Goal: Transaction & Acquisition: Obtain resource

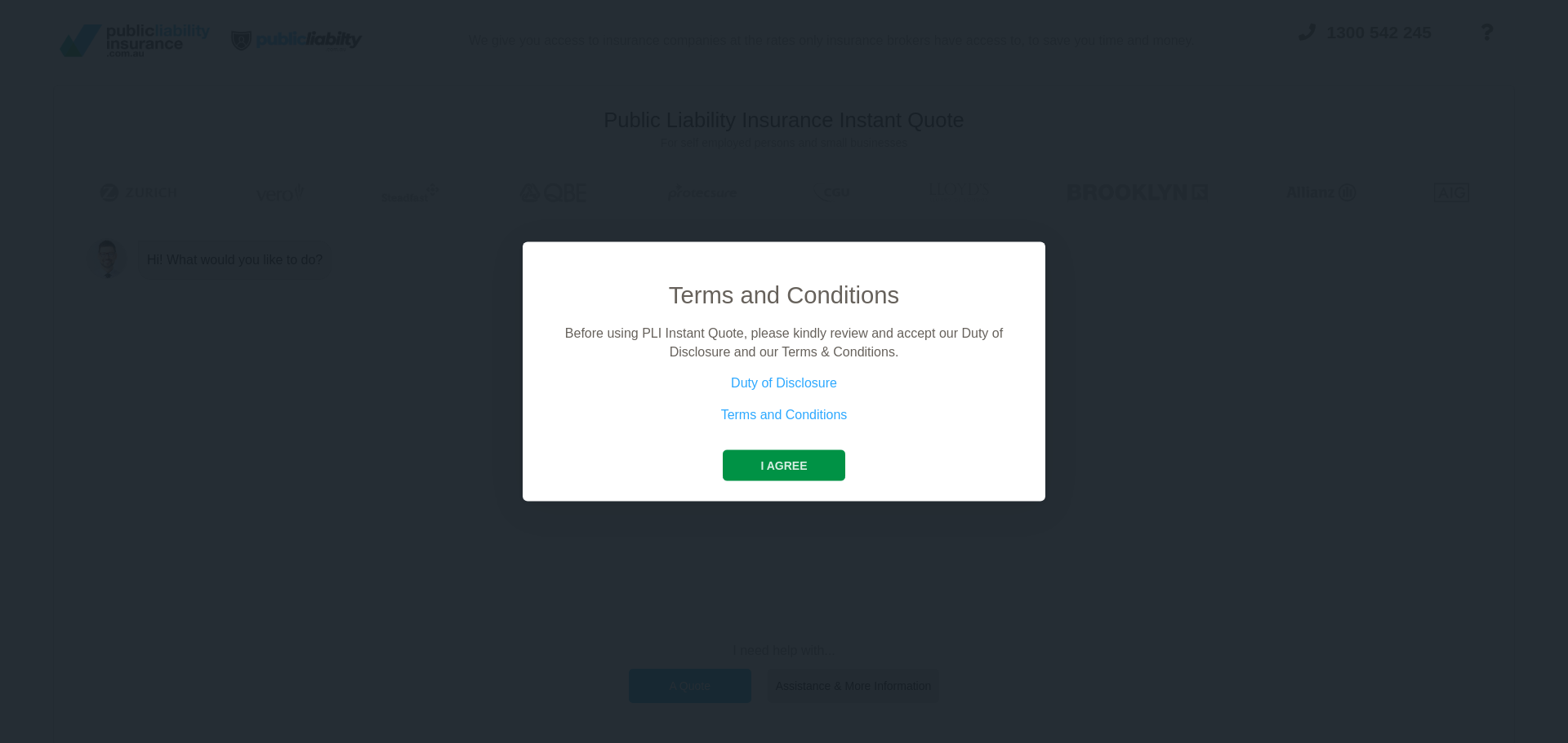
click at [771, 468] on button "I agree" at bounding box center [784, 466] width 122 height 31
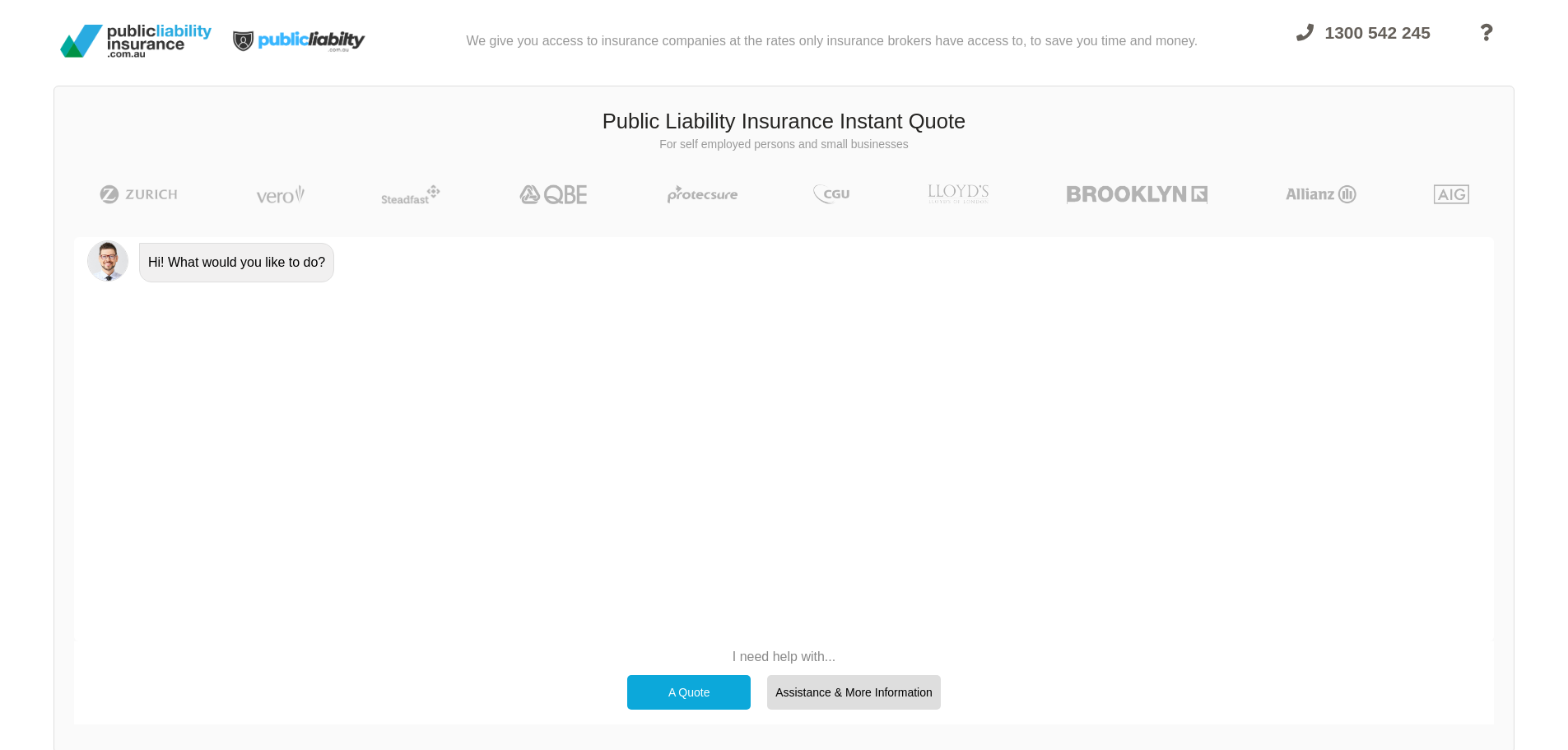
click at [685, 687] on div "A Quote" at bounding box center [689, 692] width 123 height 35
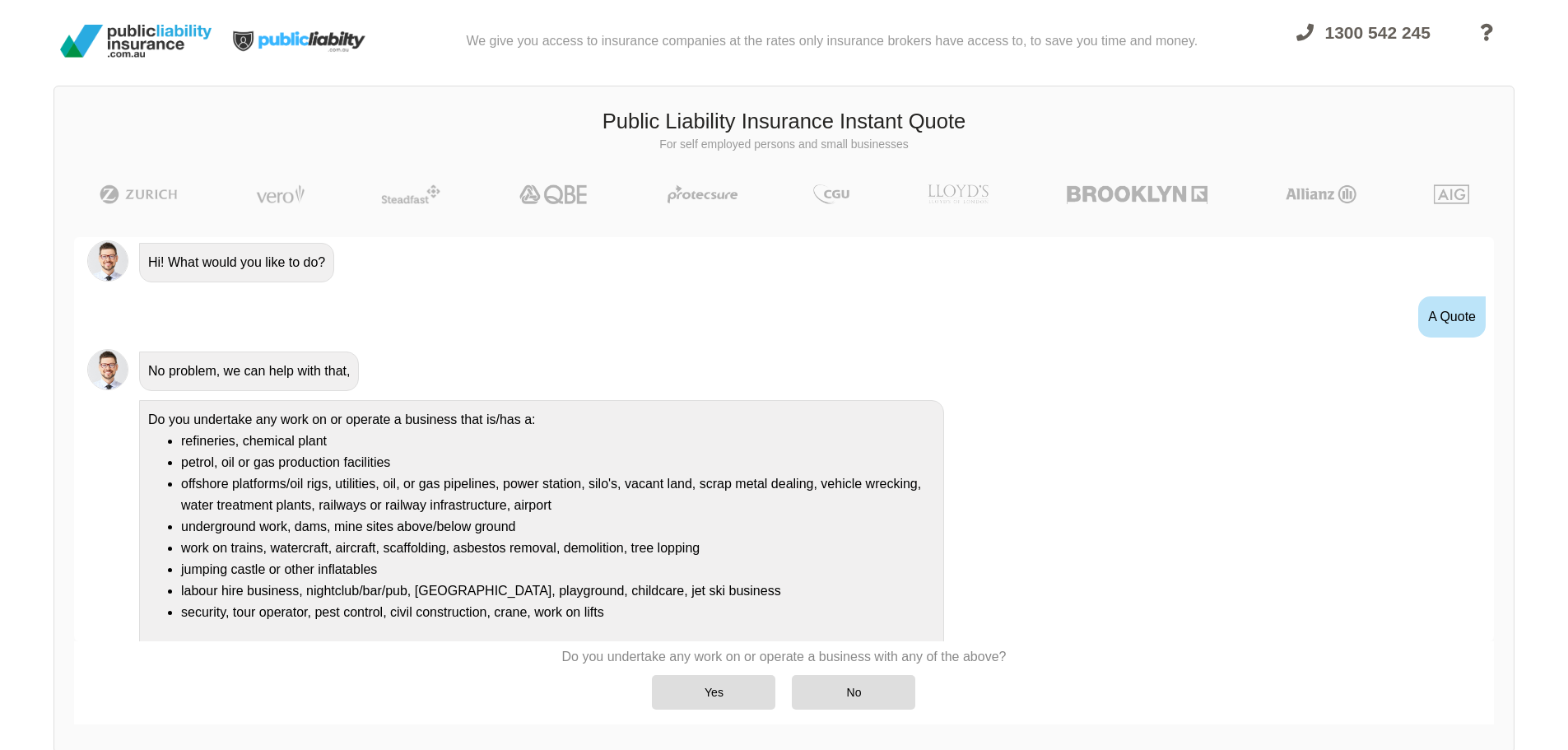
scroll to position [30, 0]
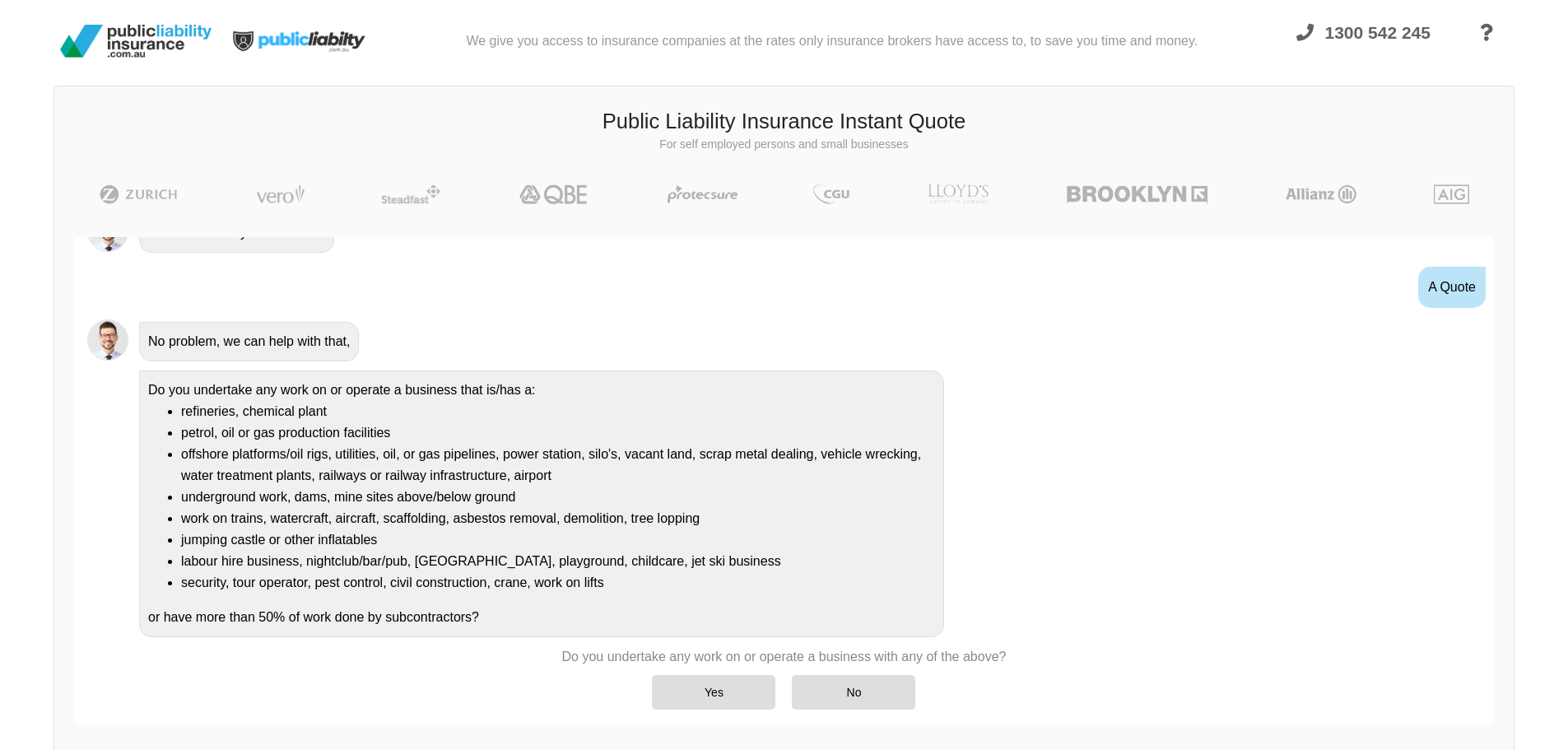
drag, startPoint x: 712, startPoint y: 690, endPoint x: 393, endPoint y: 685, distance: 319.0
click at [393, 685] on div "Do you undertake any work on or operate a business with any of the above? Yes No" at bounding box center [783, 680] width 1420 height 76
click at [834, 692] on div "No" at bounding box center [854, 692] width 123 height 35
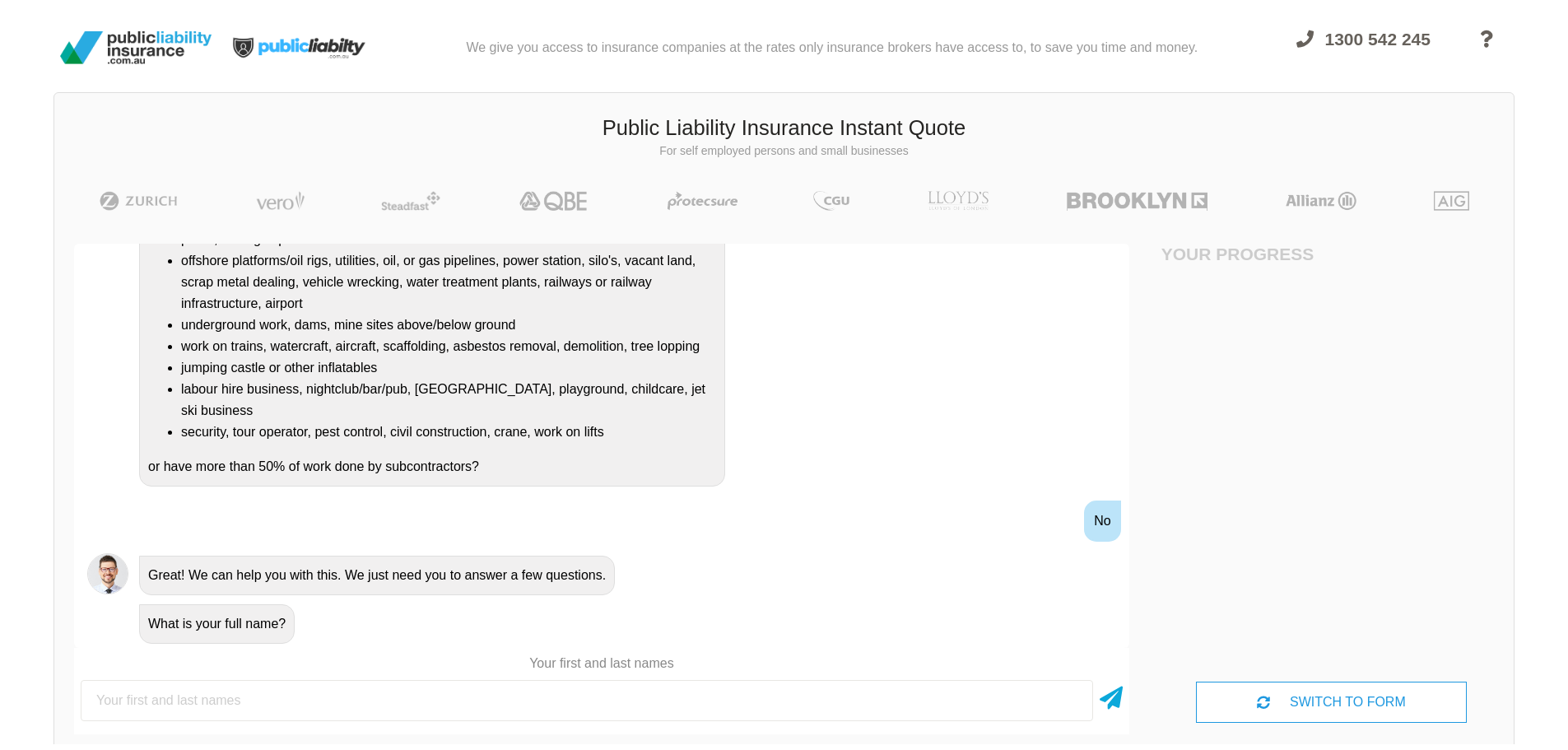
scroll to position [0, 0]
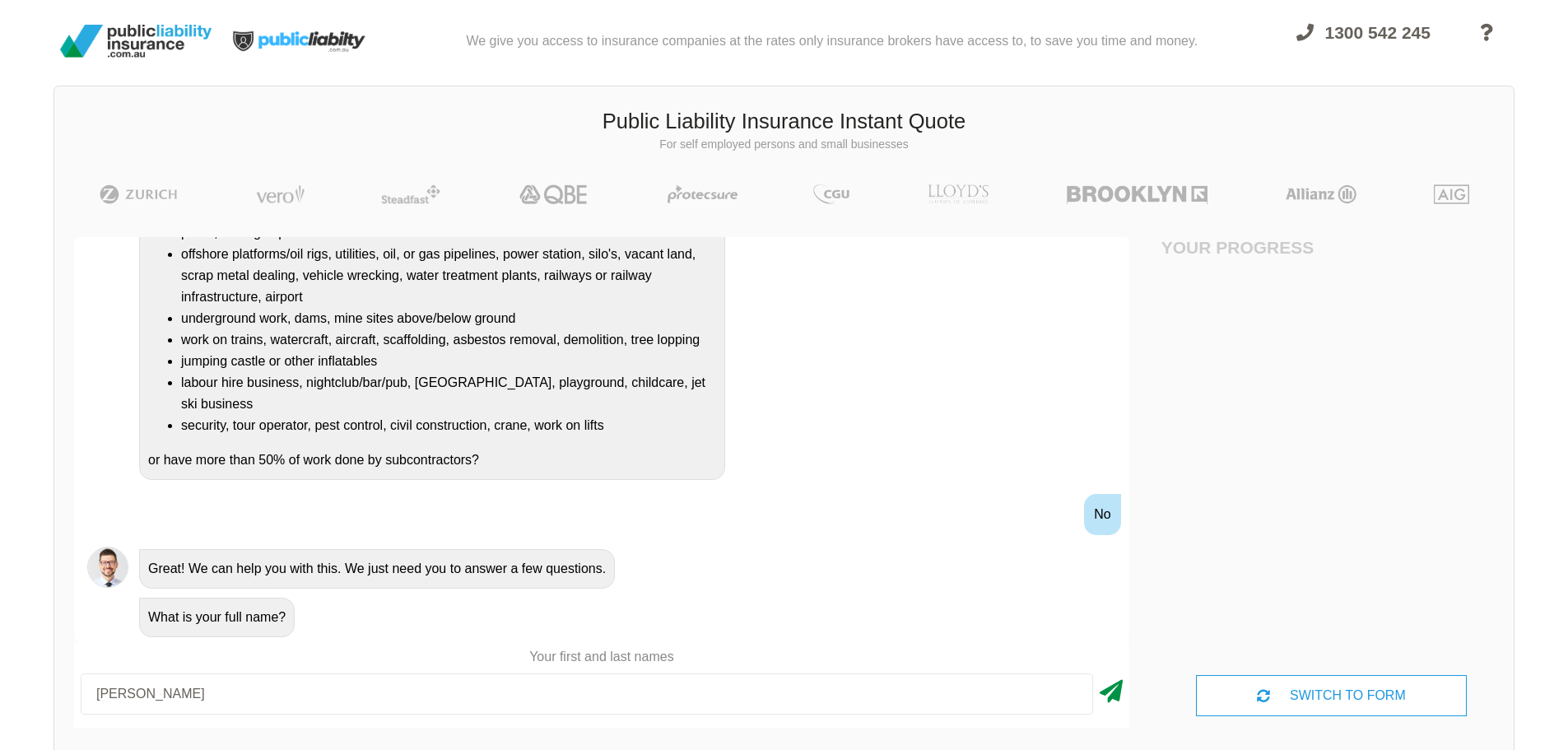
type input "[PERSON_NAME]"
click at [1109, 694] on icon at bounding box center [1111, 688] width 23 height 30
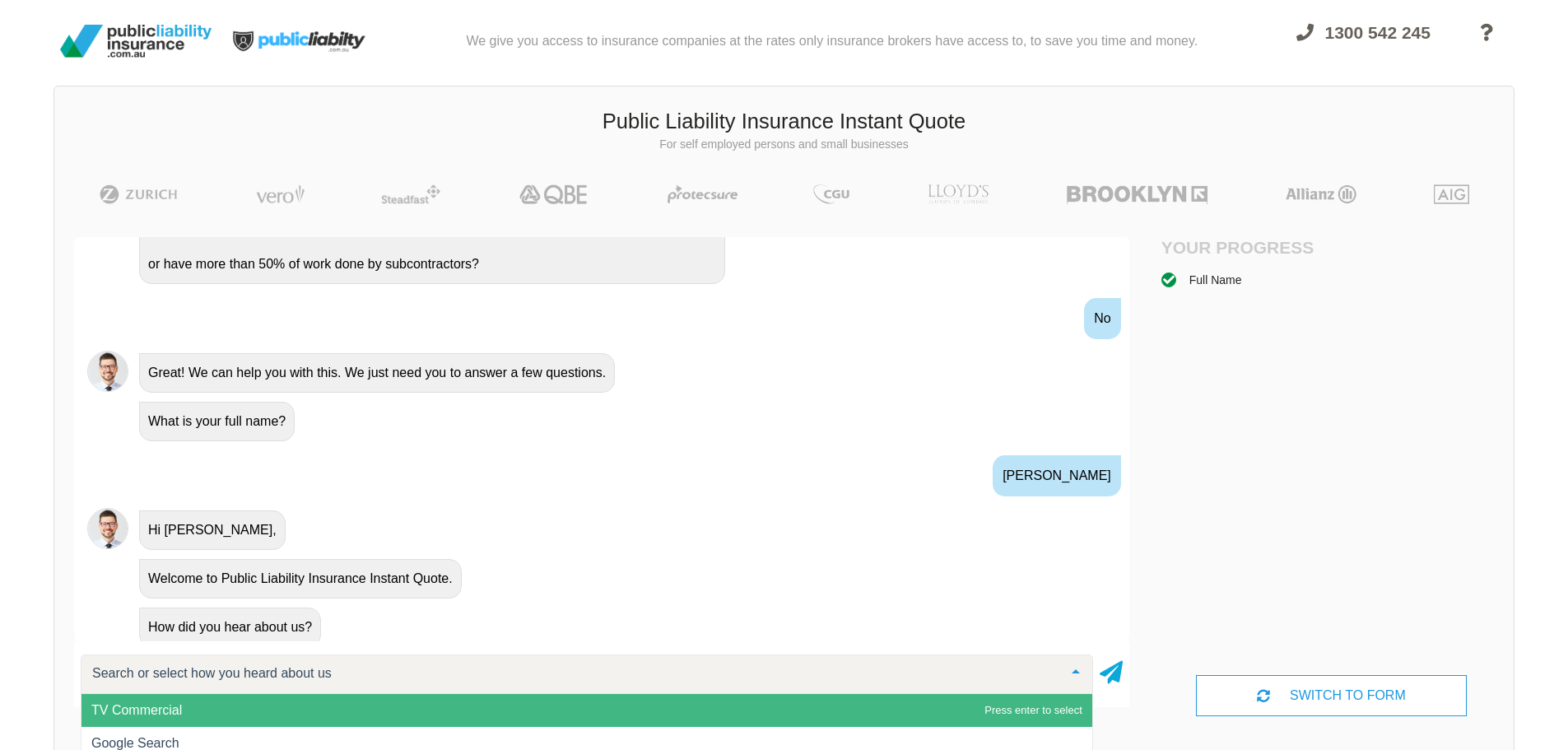
scroll to position [436, 0]
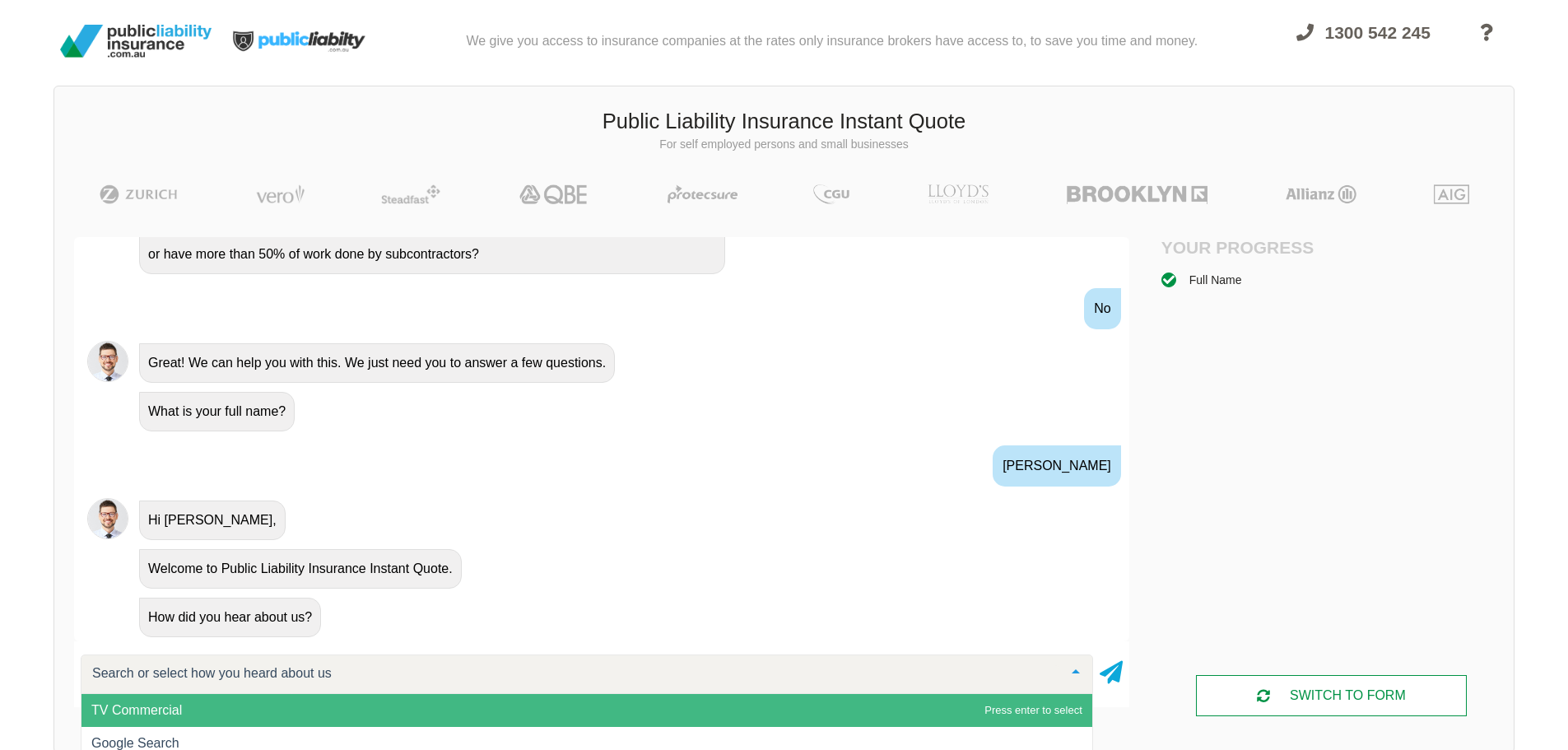
click at [1338, 708] on div "SWITCH TO FORM" at bounding box center [1331, 696] width 270 height 41
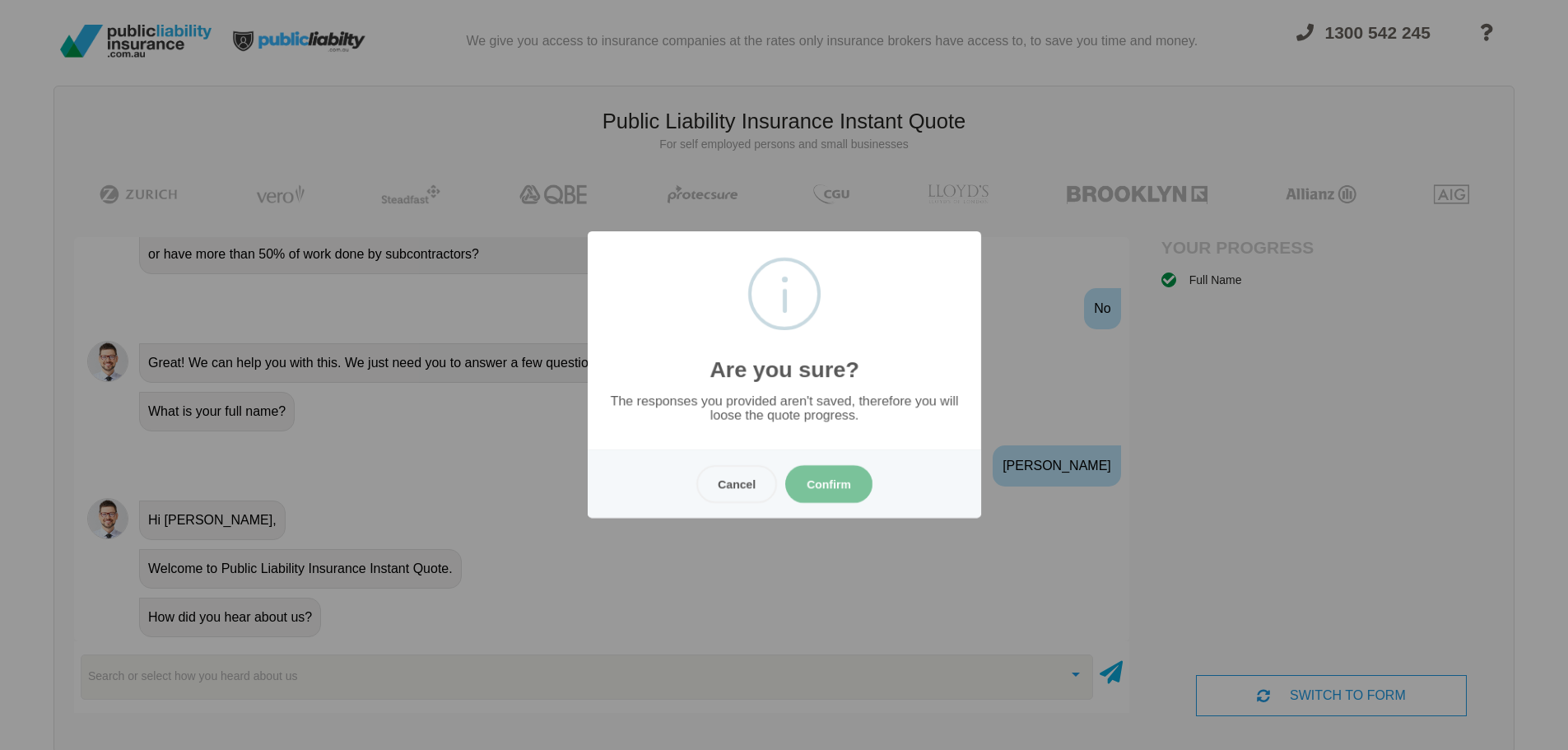
click at [836, 480] on button "Confirm" at bounding box center [829, 484] width 88 height 38
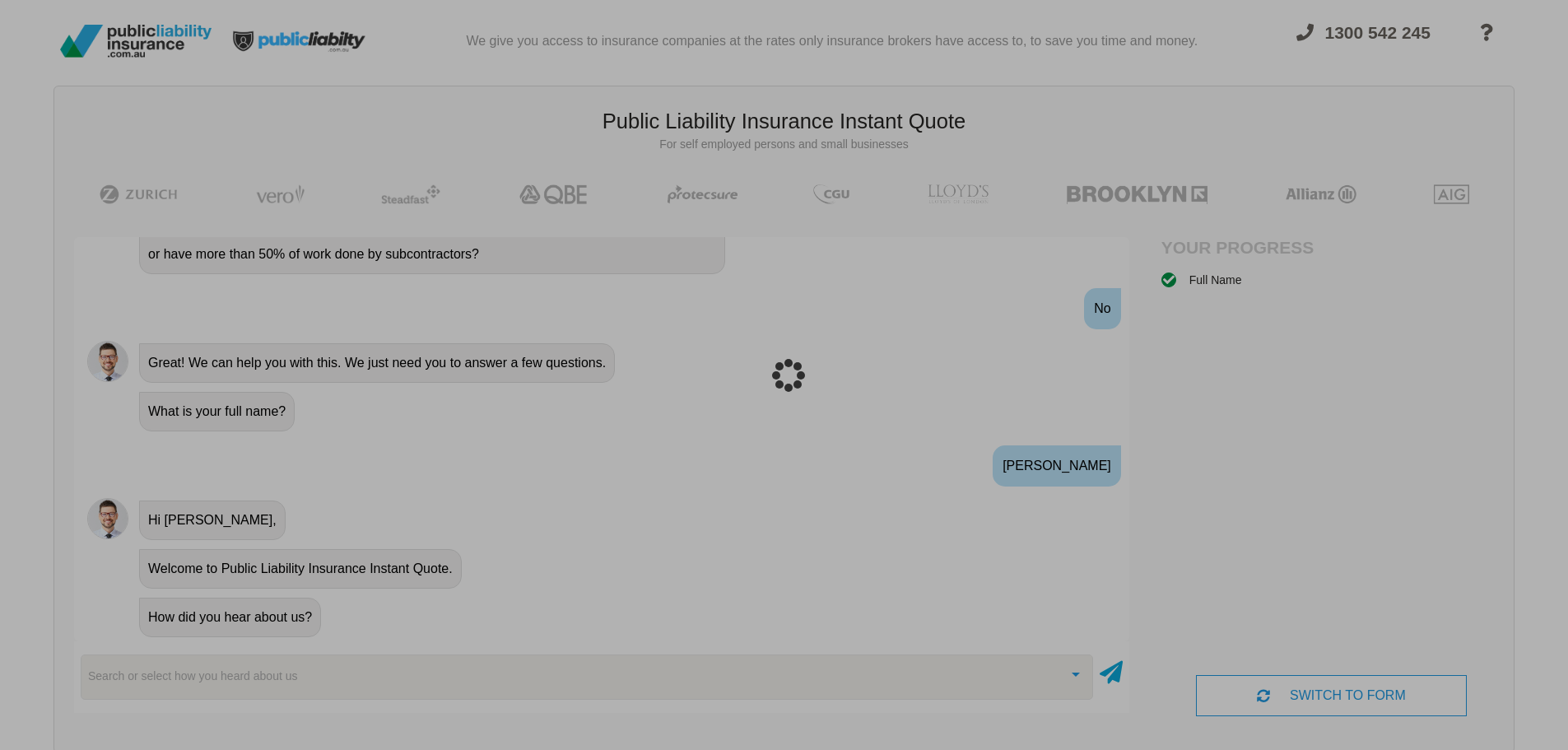
scroll to position [41, 0]
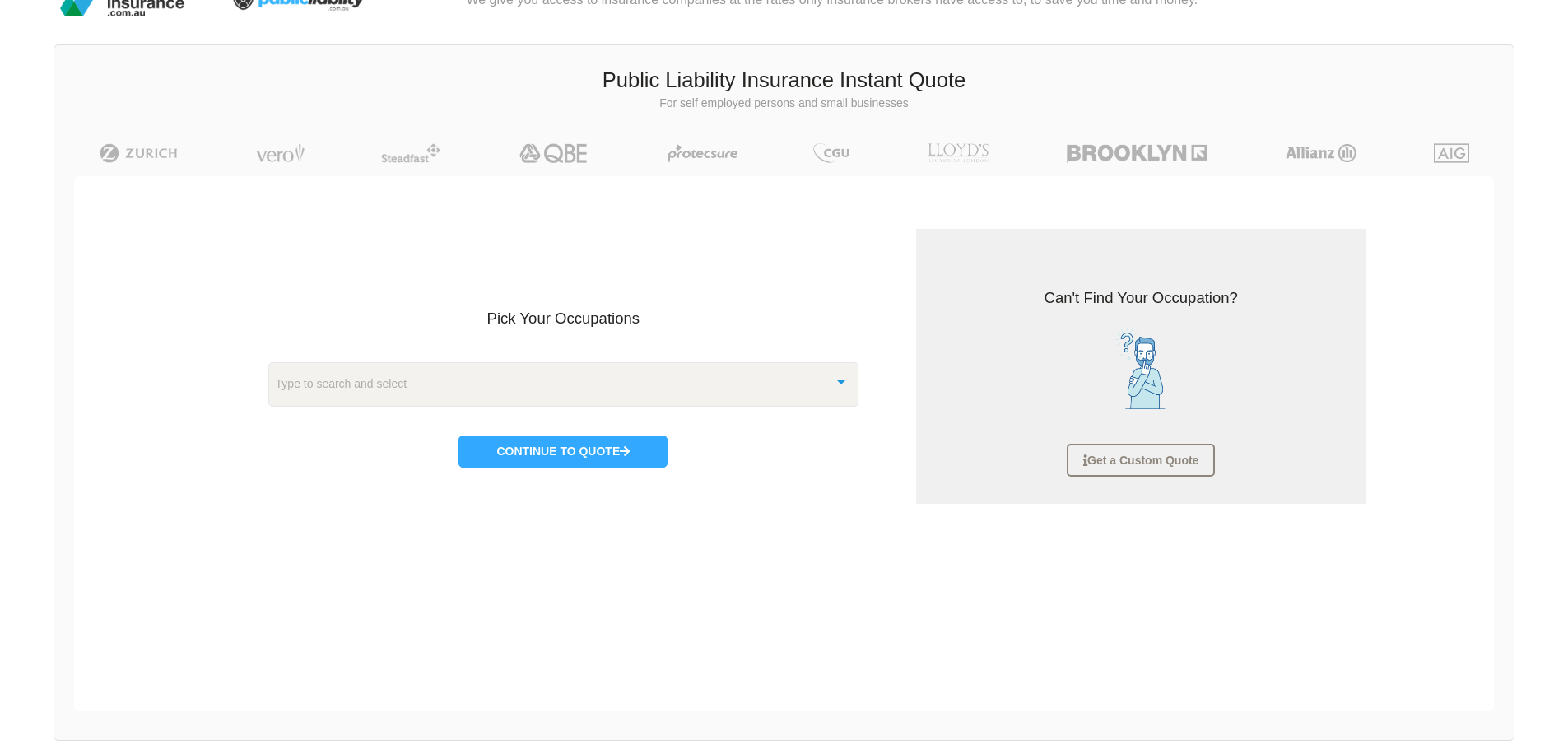
click at [480, 369] on div "Type to search and select" at bounding box center [564, 385] width 591 height 45
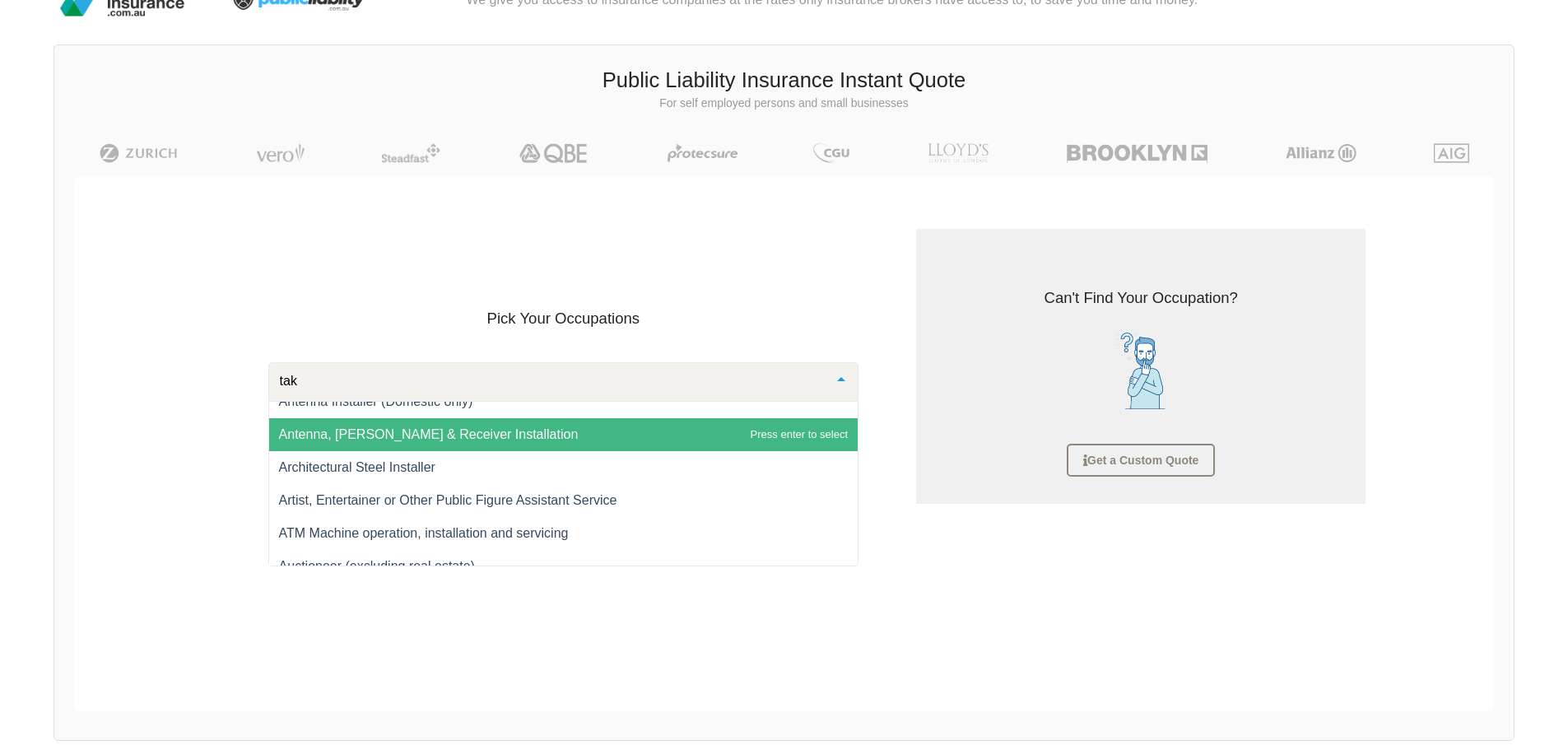
scroll to position [0, 0]
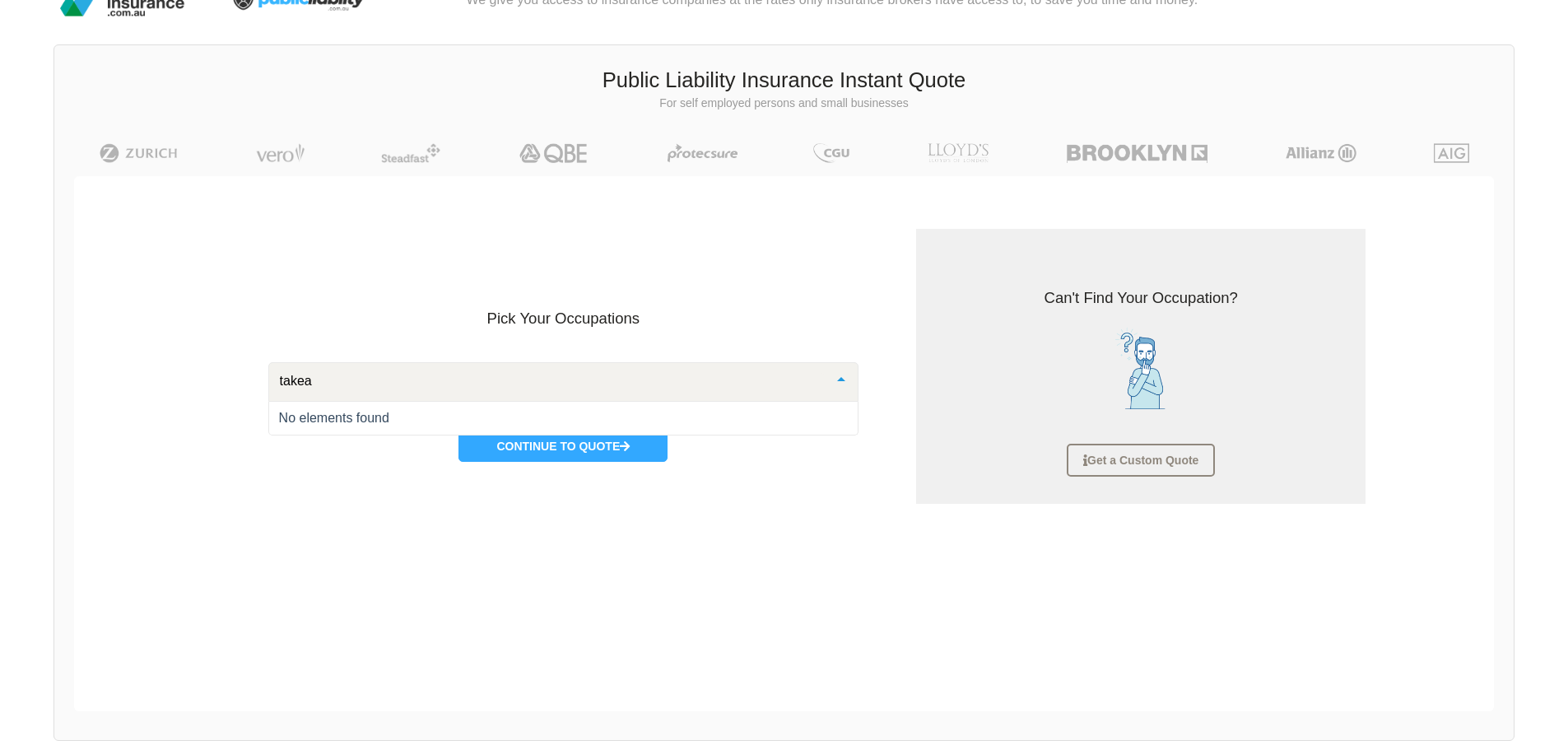
drag, startPoint x: -87, startPoint y: 374, endPoint x: -150, endPoint y: 373, distance: 63.0
click at [0, 373] on html "We give you access to insurance companies at the rates only insurance brokers h…" at bounding box center [784, 405] width 1568 height 893
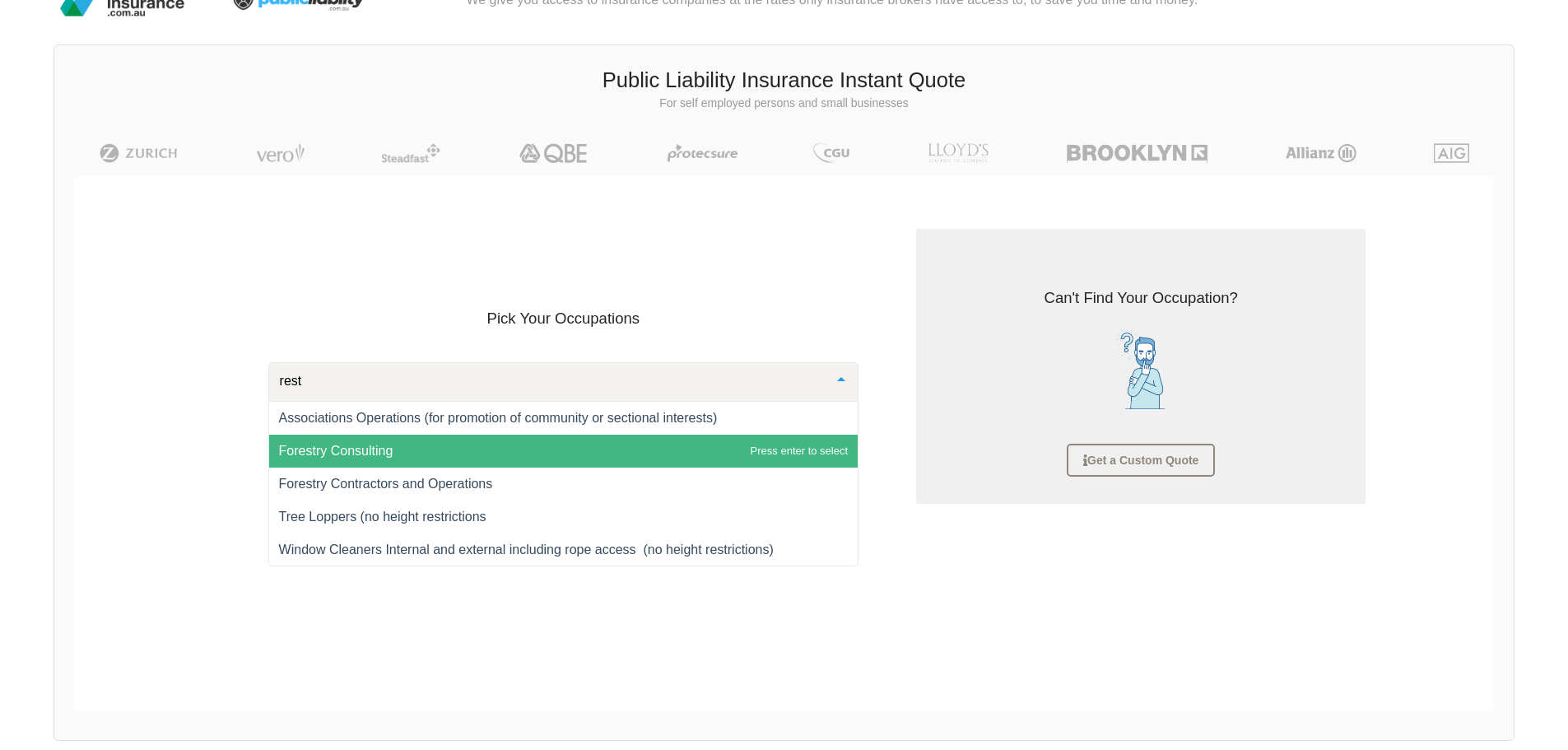
scroll to position [1, 0]
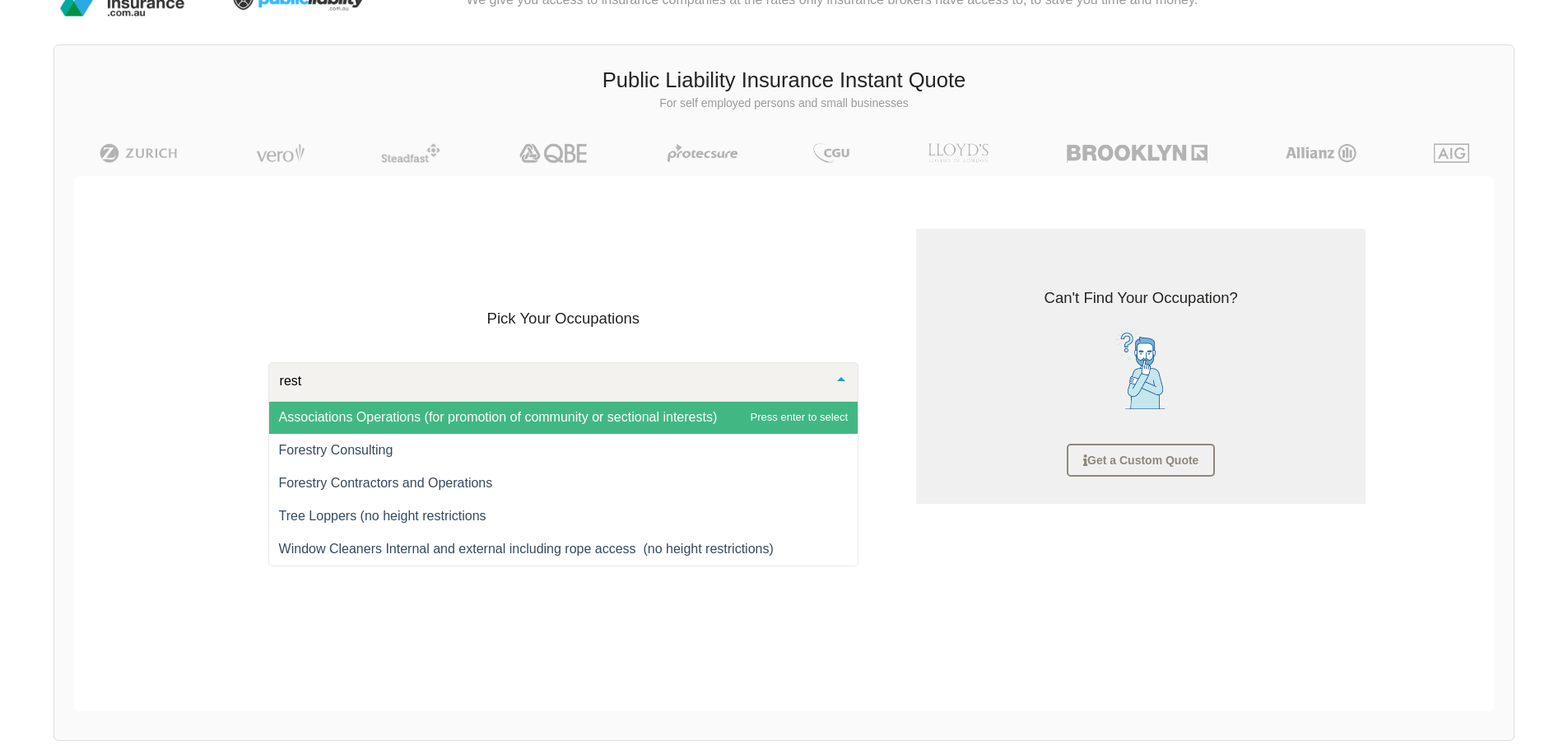
drag, startPoint x: 223, startPoint y: 385, endPoint x: 169, endPoint y: 385, distance: 54.0
click at [171, 385] on div "Pick Your Occupations rest Associations Operations (for promotion of community …" at bounding box center [784, 367] width 1428 height 381
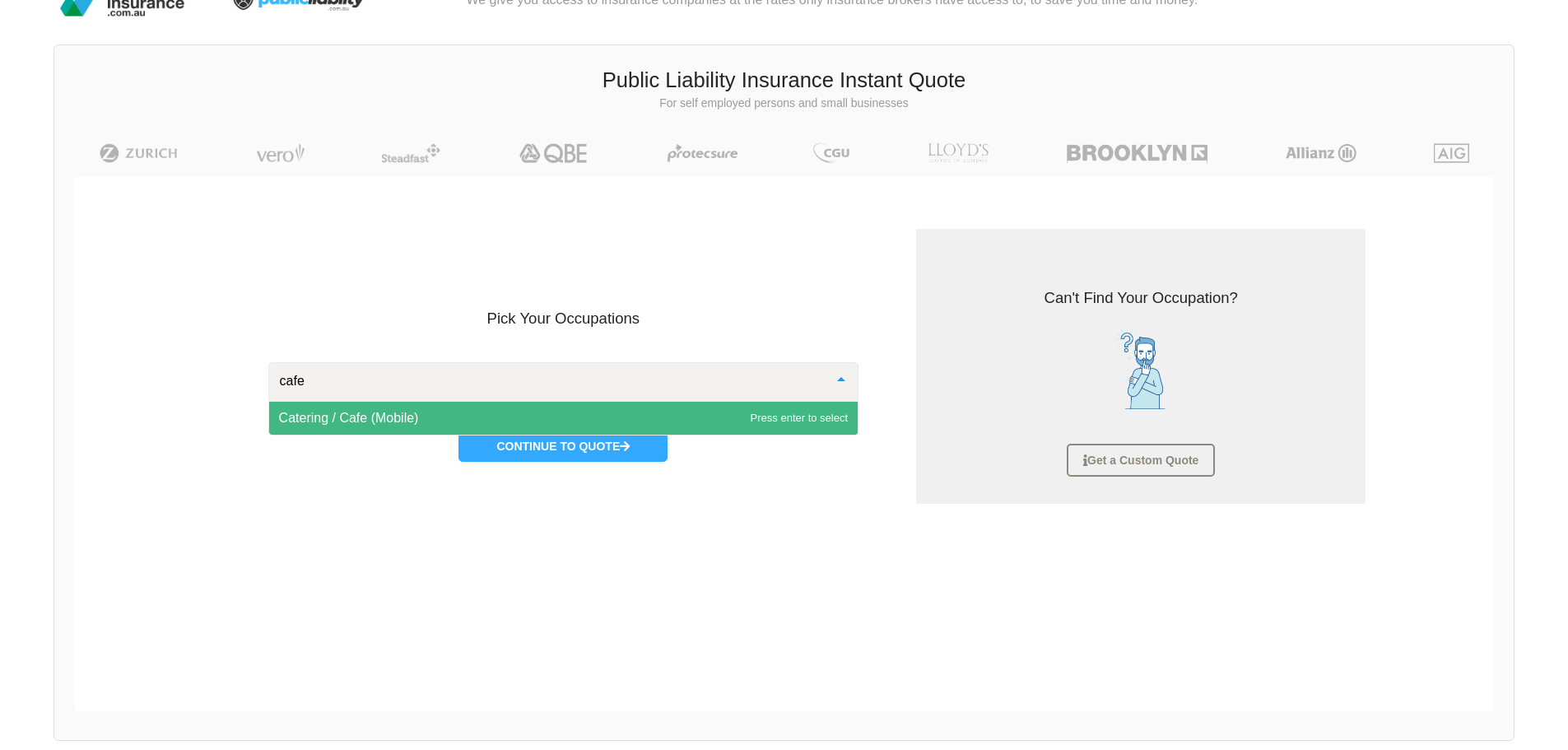
type input "cafe"
click at [164, 390] on div "Pick Your Occupations Catering / Cafe (Mobile) No elements found List is empty.…" at bounding box center [784, 367] width 1428 height 381
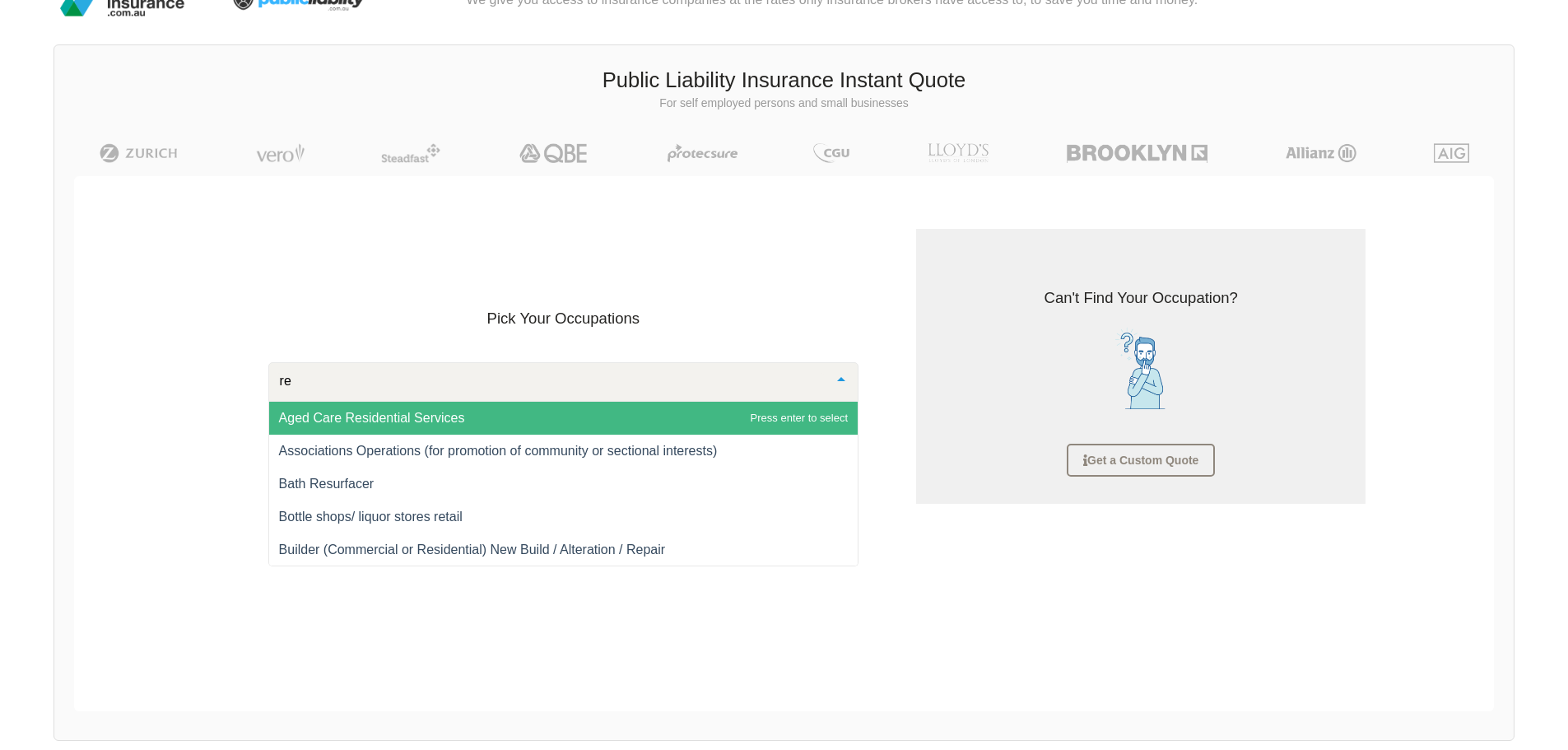
type input "res"
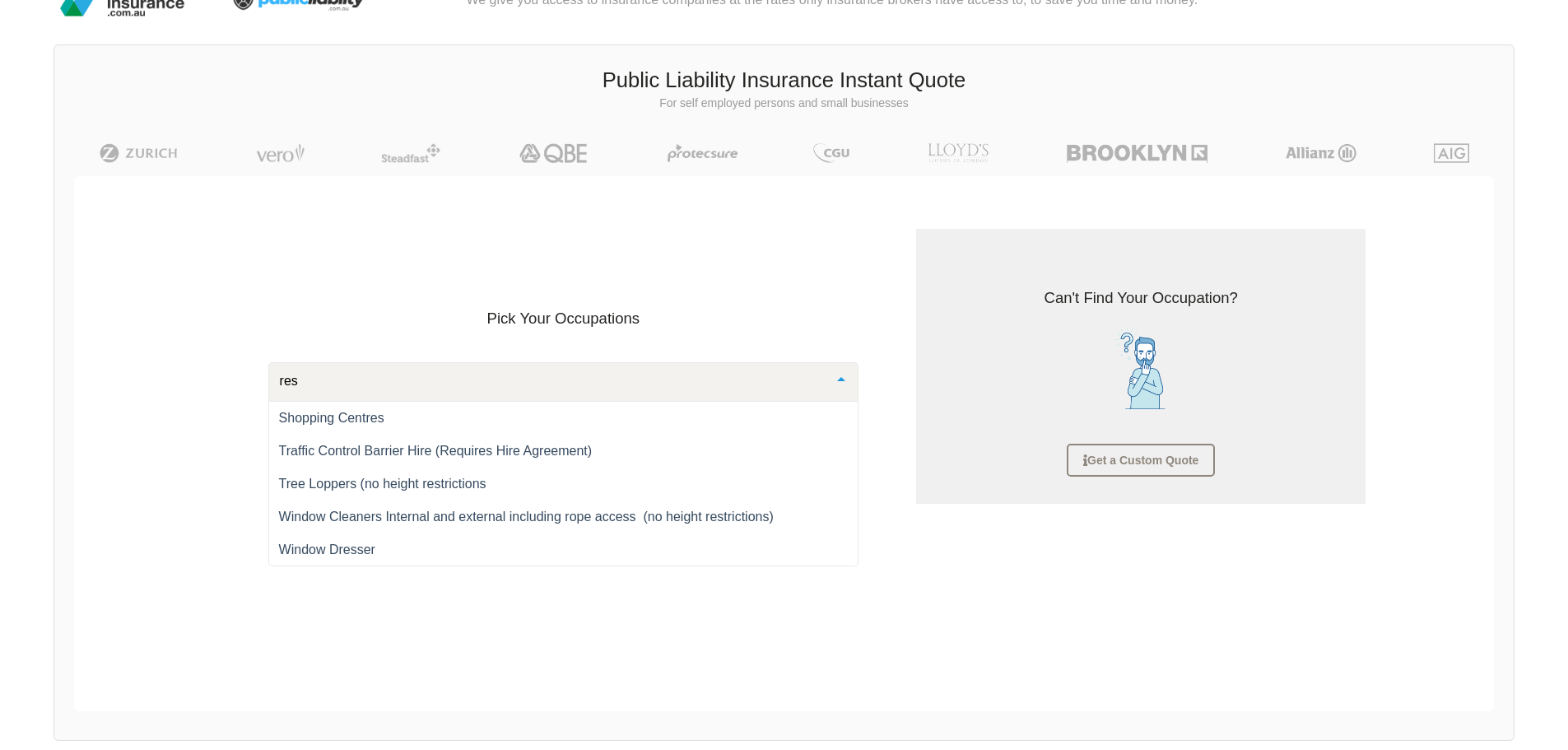
scroll to position [825, 0]
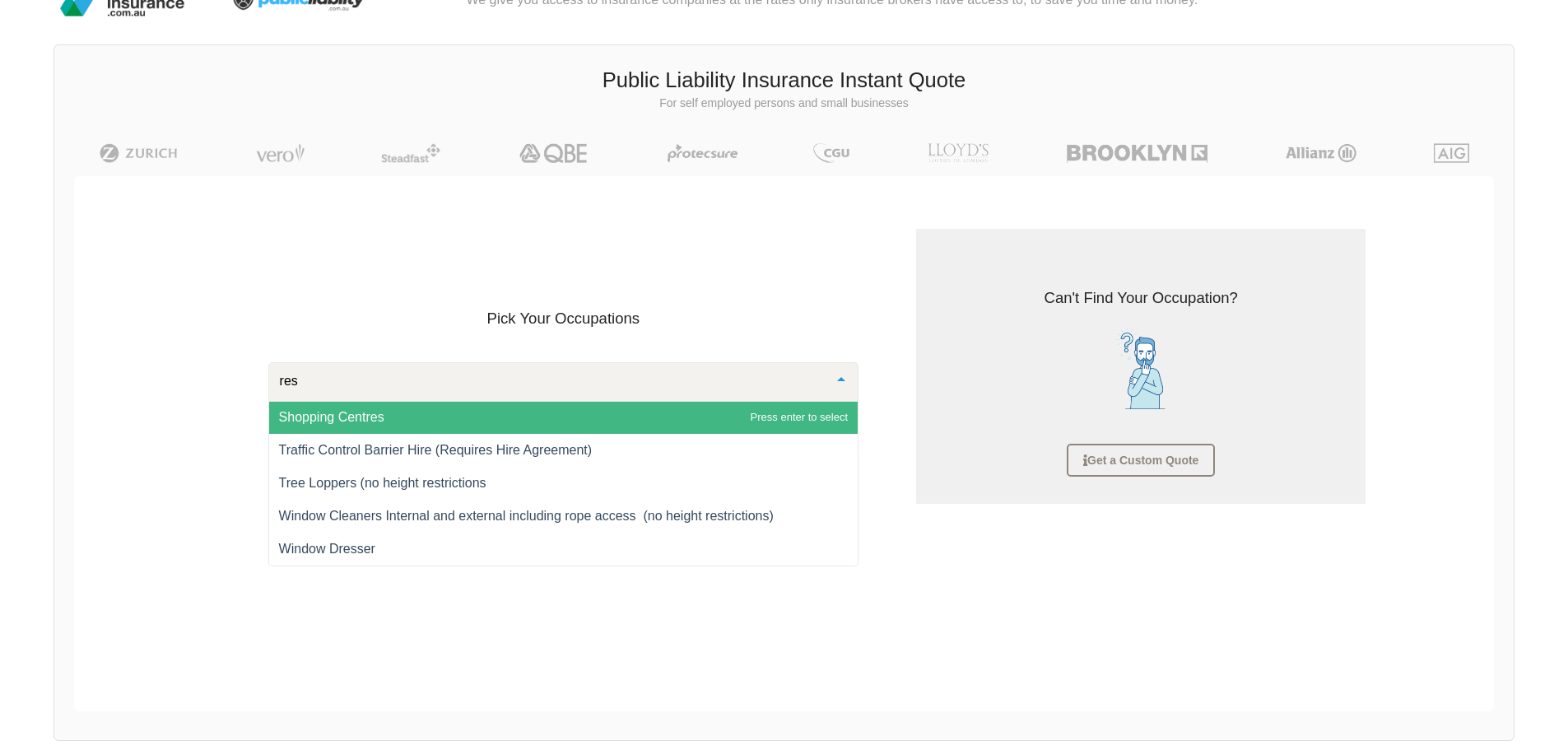
drag, startPoint x: 325, startPoint y: 380, endPoint x: 194, endPoint y: 377, distance: 131.0
click at [195, 377] on div "Pick Your Occupations res Aged Care Residential Services Associations Operation…" at bounding box center [546, 366] width 715 height 301
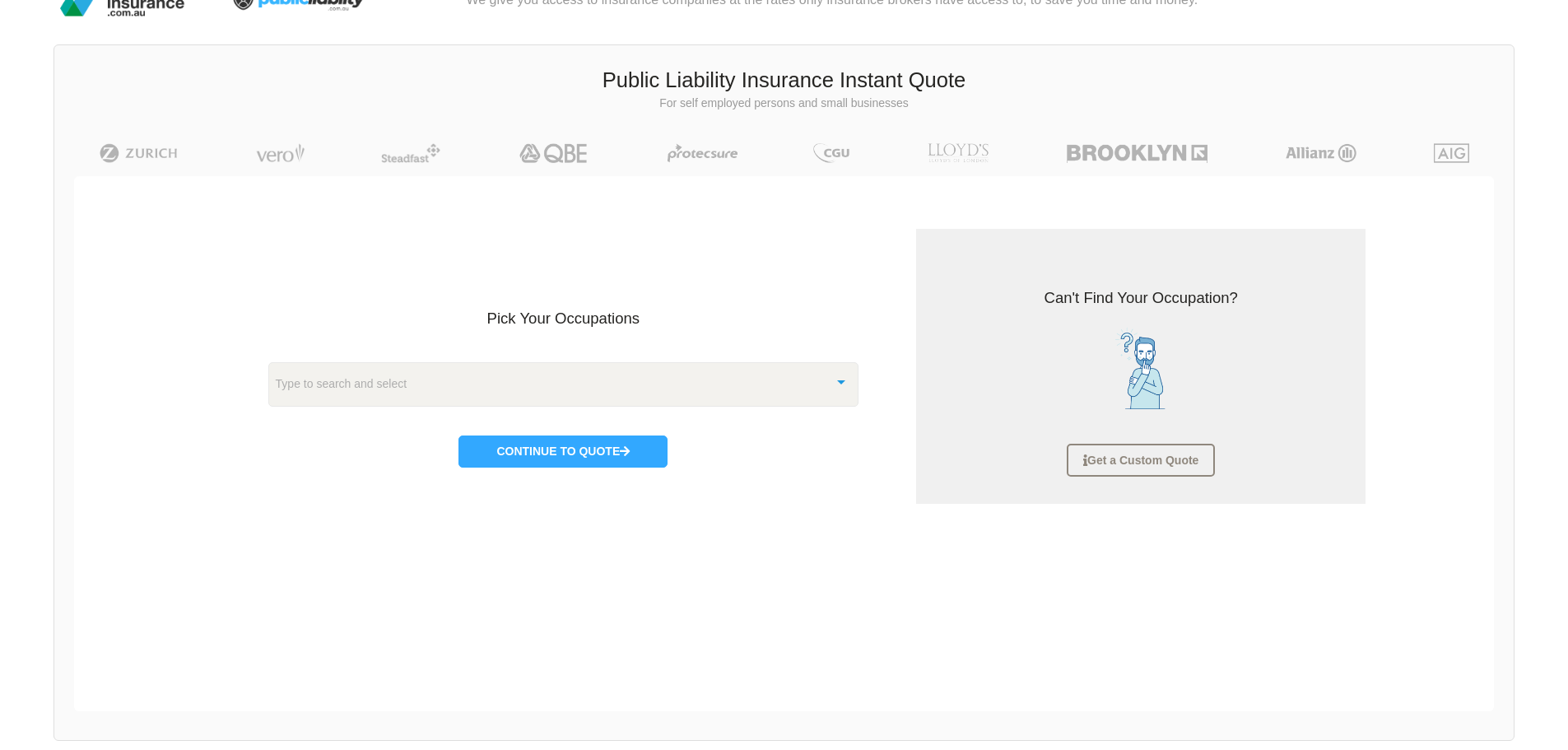
drag, startPoint x: 131, startPoint y: 396, endPoint x: 196, endPoint y: 384, distance: 66.1
click at [132, 396] on div "Pick Your Occupations Type to search and select Abattoir (Mobile) Abrasive Blas…" at bounding box center [784, 367] width 1428 height 381
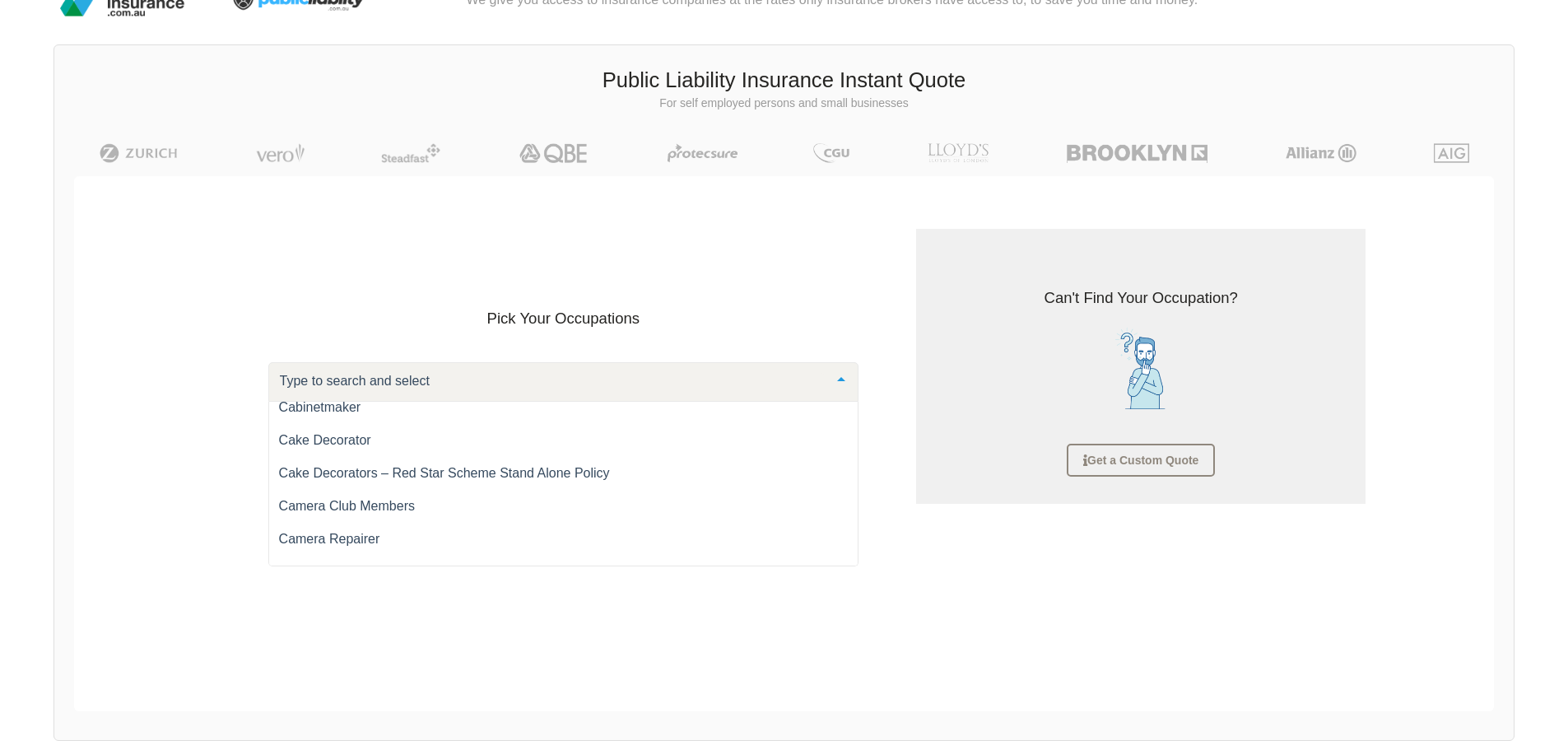
scroll to position [3214, 0]
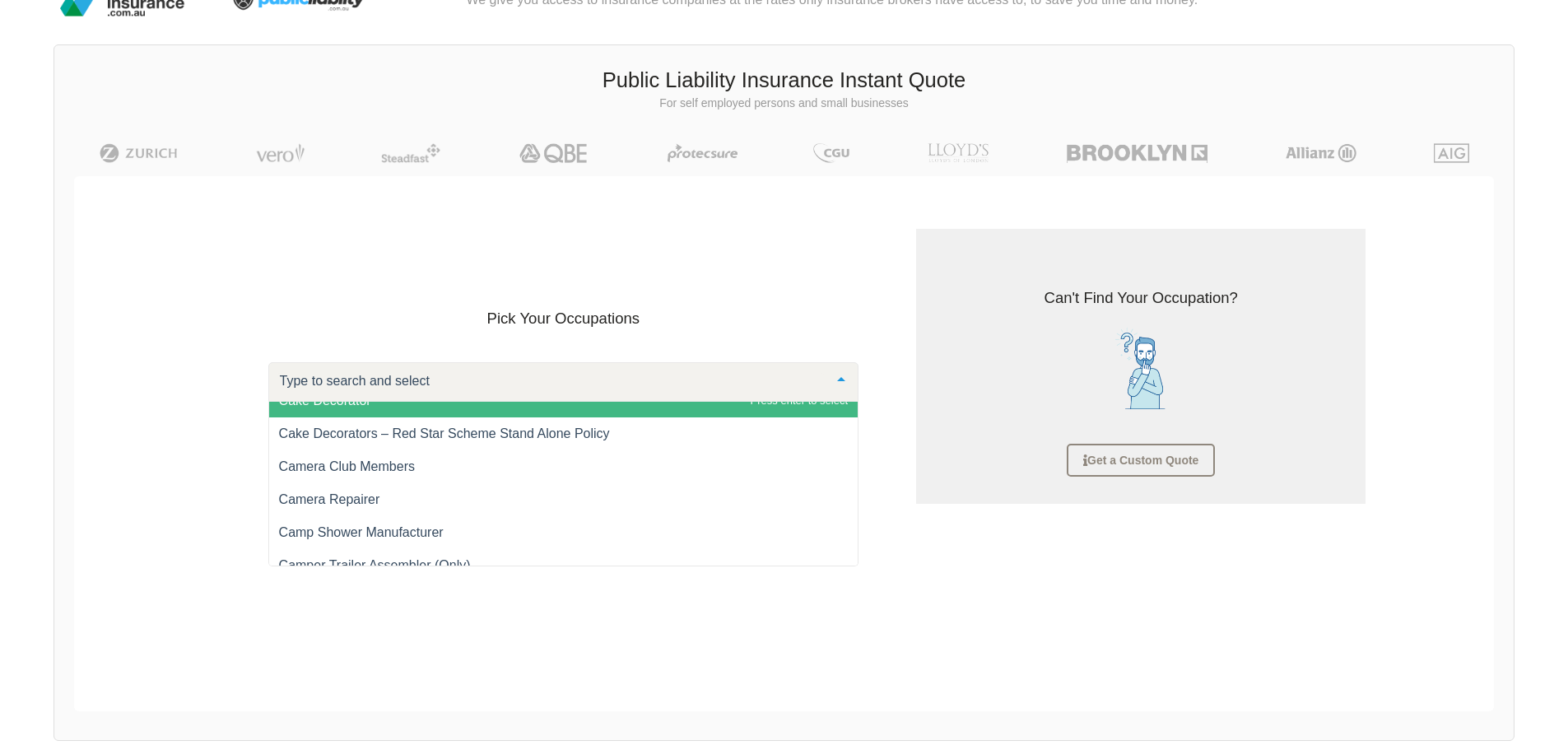
click at [444, 377] on input "text" at bounding box center [551, 382] width 550 height 17
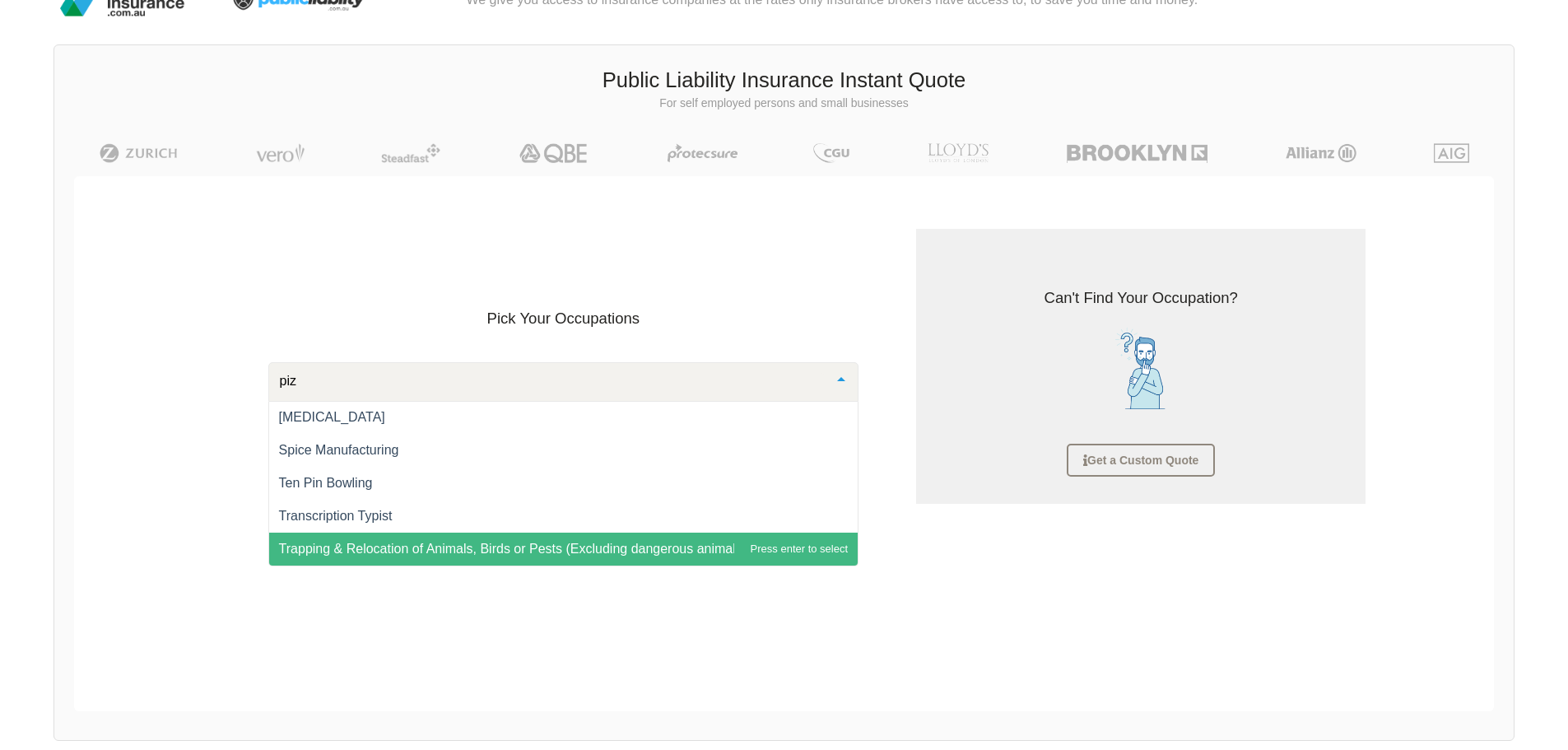
scroll to position [0, 0]
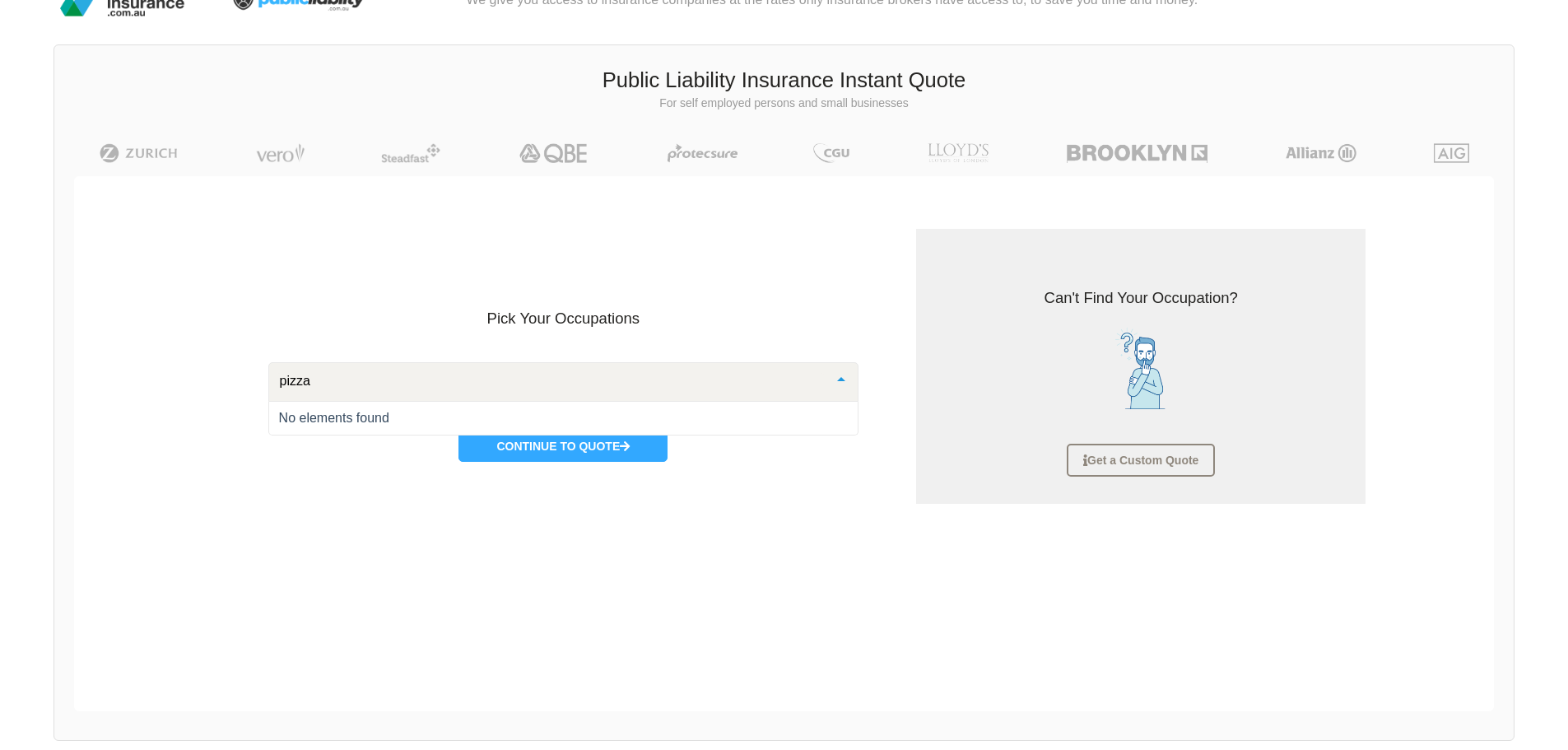
drag, startPoint x: 442, startPoint y: 376, endPoint x: 226, endPoint y: 374, distance: 216.0
click at [226, 374] on div "Pick Your Occupations pizza No elements found List is empty. Continue to Quote" at bounding box center [546, 366] width 715 height 301
drag, startPoint x: 148, startPoint y: 385, endPoint x: -30, endPoint y: 383, distance: 178.0
click at [0, 383] on html "We give you access to insurance companies at the rates only insurance brokers h…" at bounding box center [784, 405] width 1568 height 893
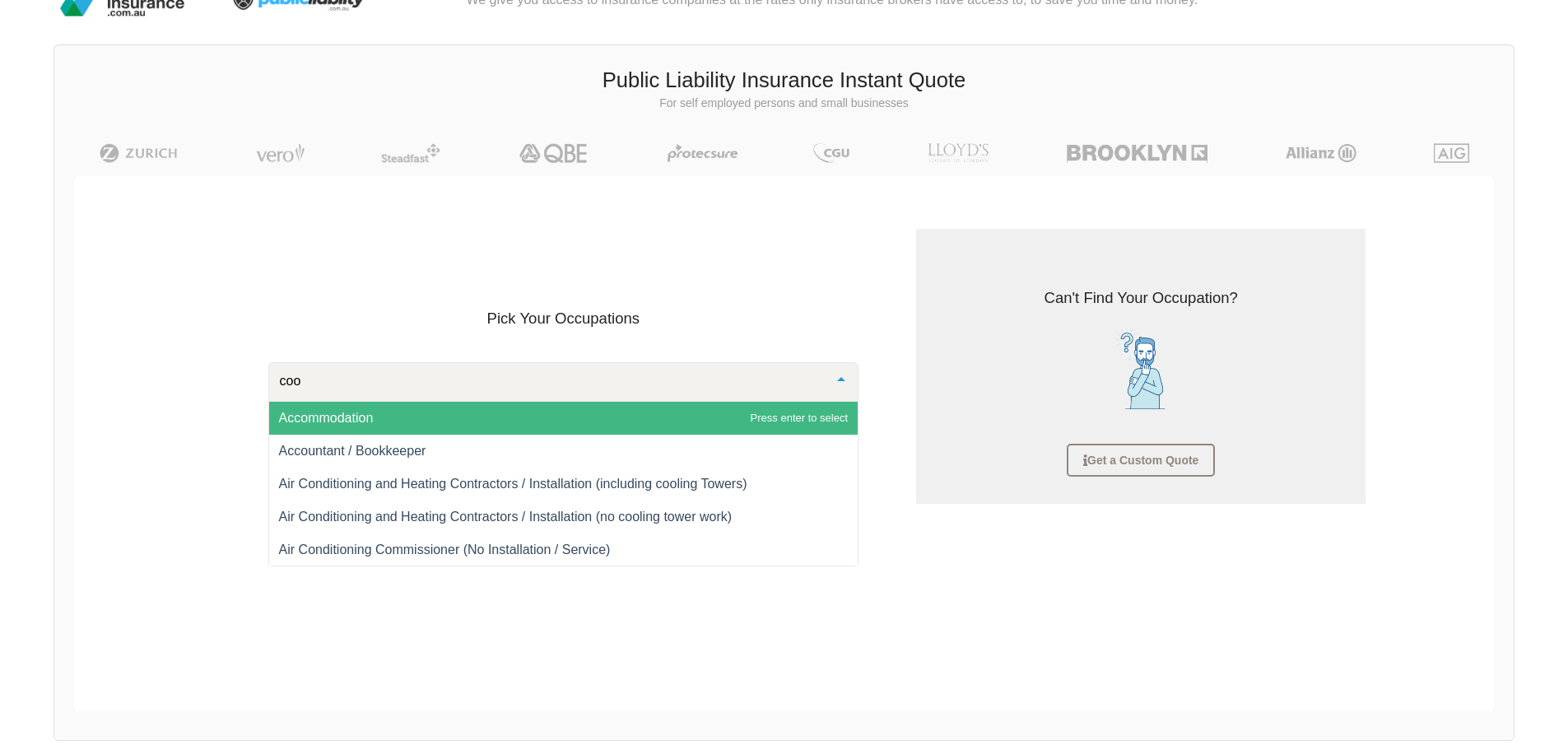
type input "cook"
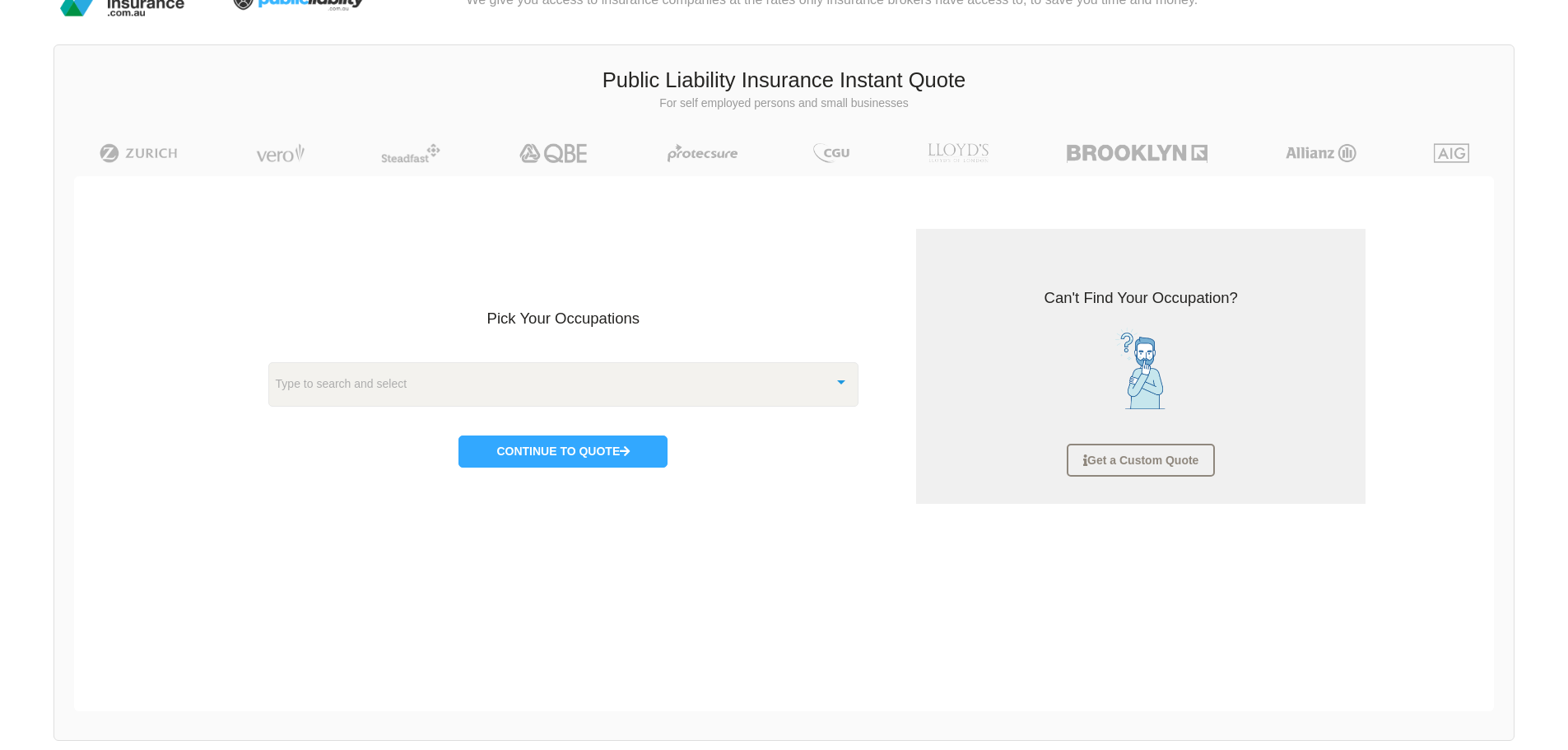
click at [392, 507] on div "Pick Your Occupations Type to search and select Abattoir (Mobile) Abrasive Blas…" at bounding box center [546, 366] width 715 height 301
